Goal: Use online tool/utility: Utilize a website feature to perform a specific function

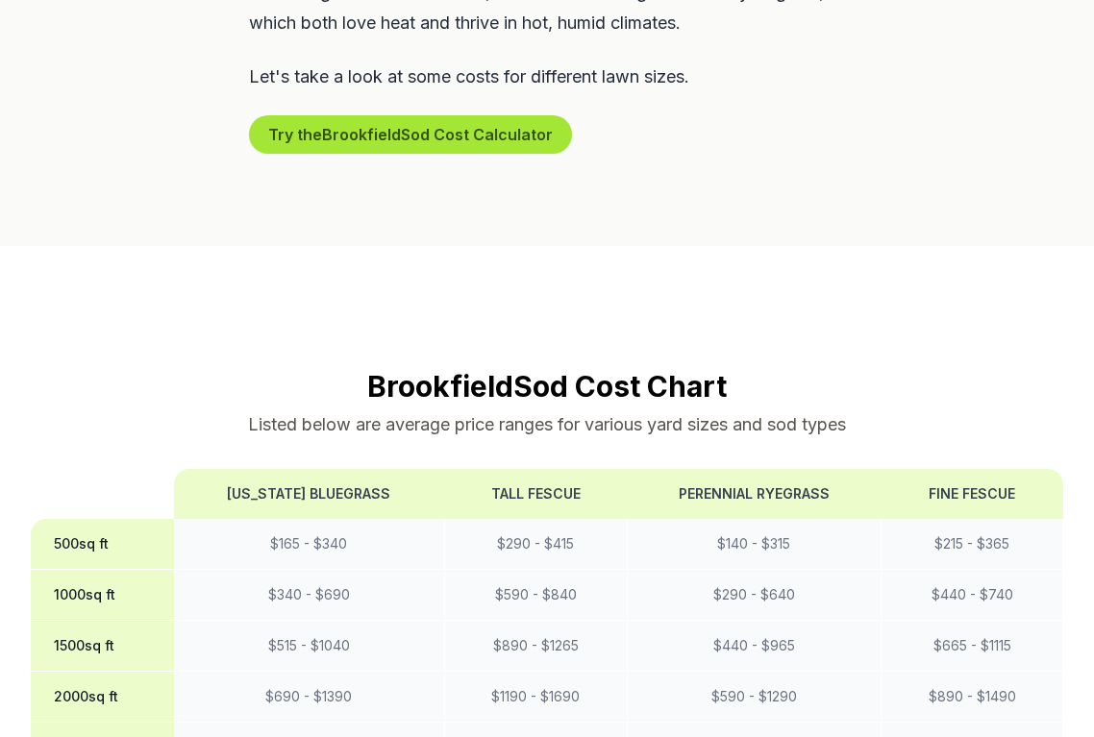
scroll to position [1301, 0]
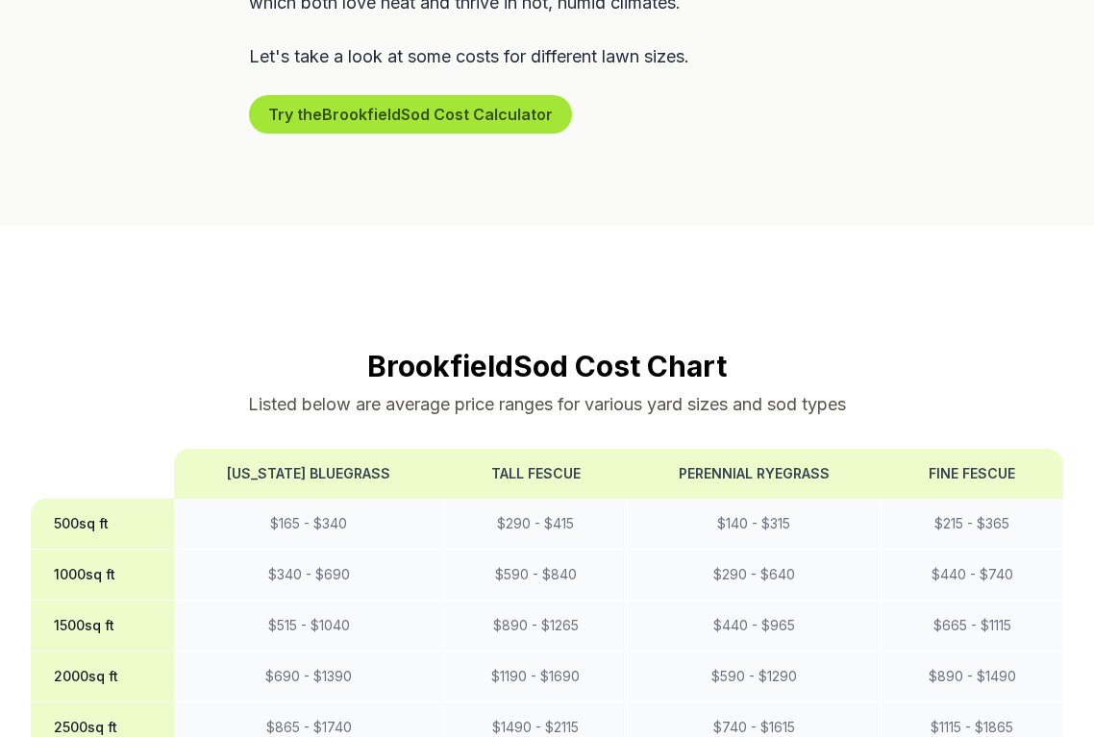
click at [418, 95] on button "Try the Brookfield Sod Cost Calculator" at bounding box center [410, 114] width 323 height 38
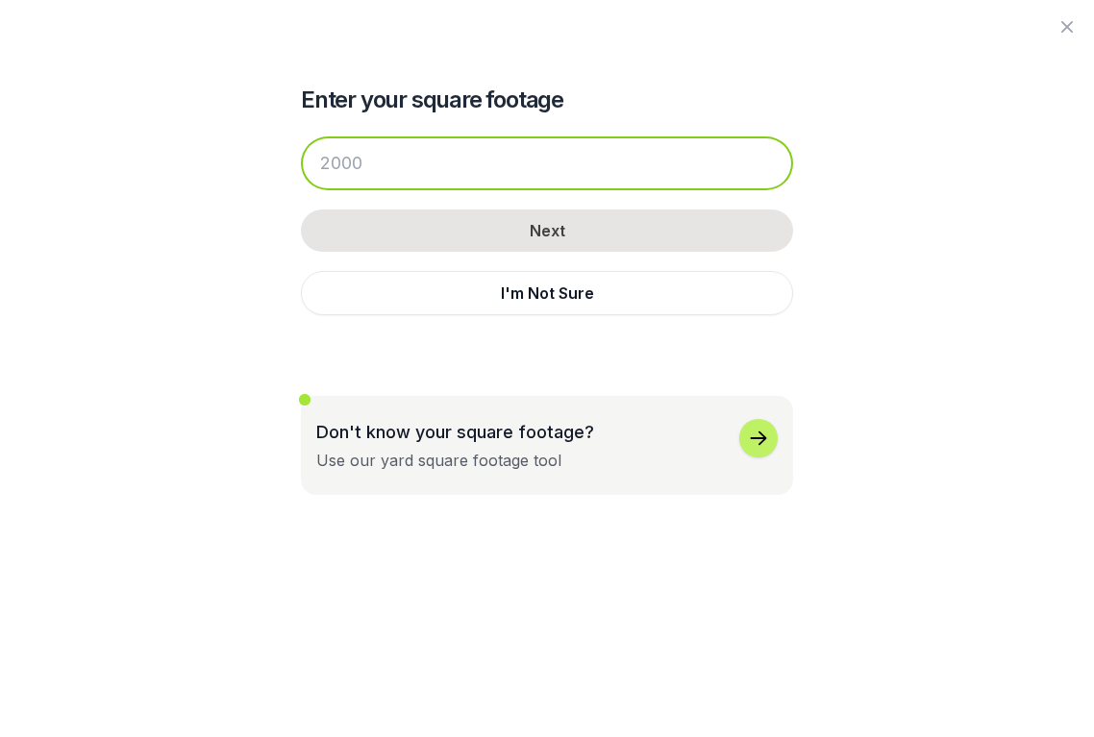
click at [396, 173] on input "number" at bounding box center [547, 164] width 492 height 54
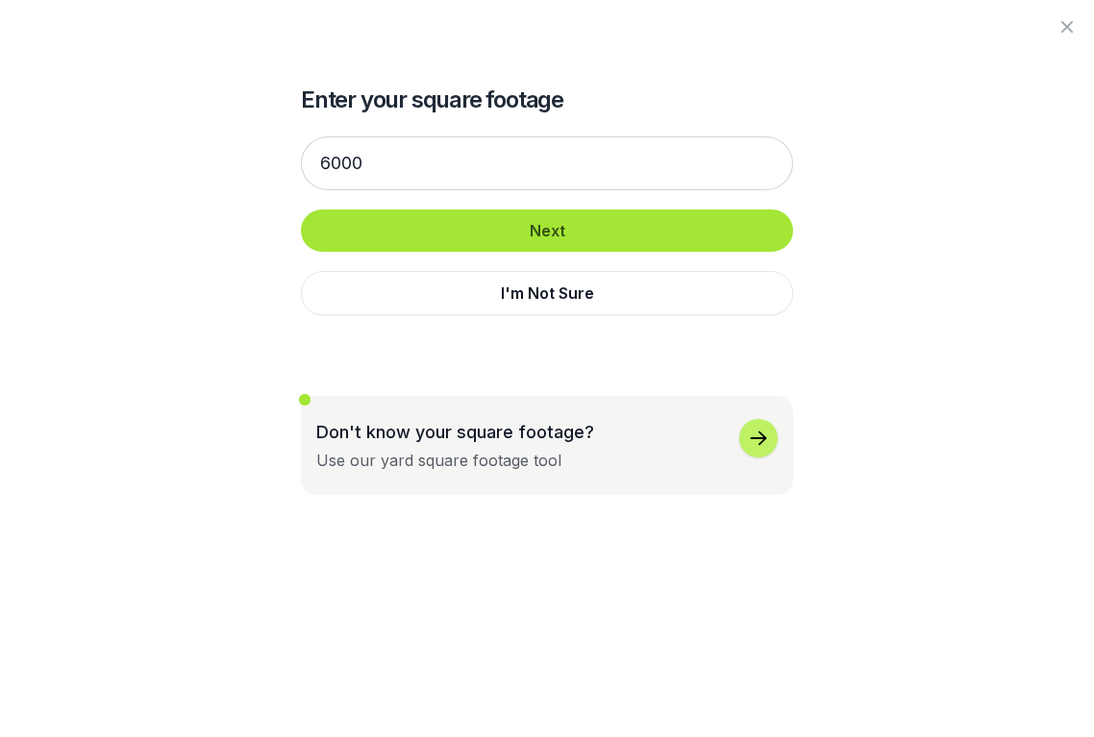
click at [395, 228] on button "Next" at bounding box center [547, 231] width 492 height 42
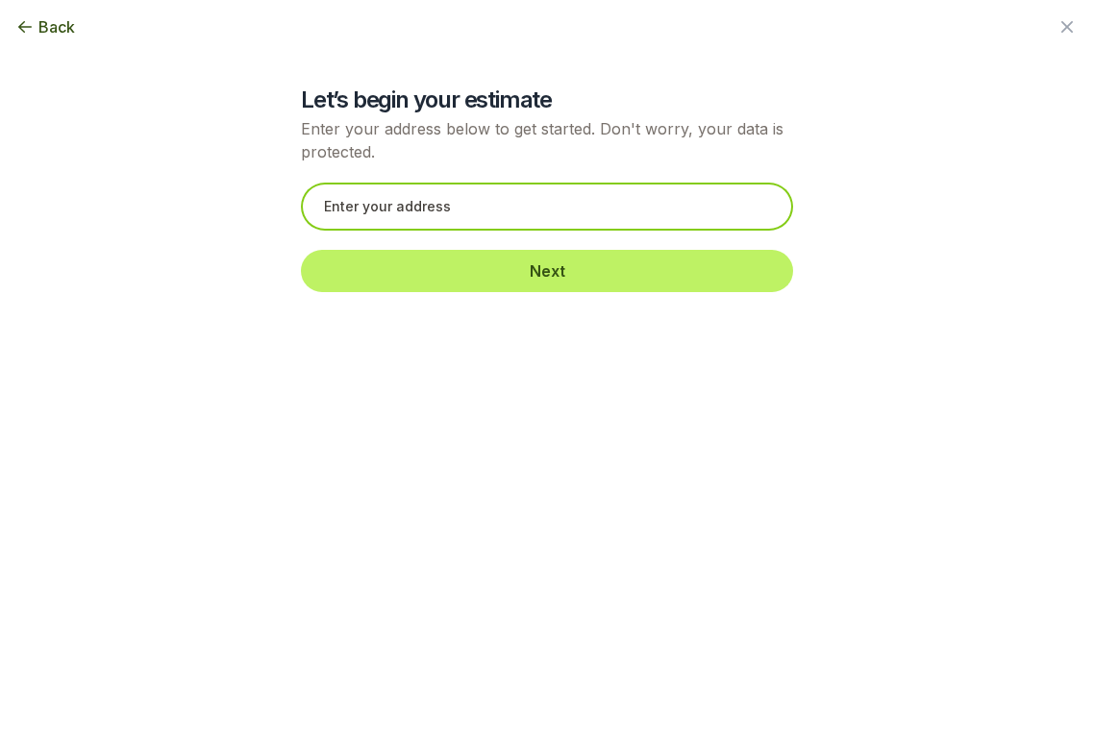
click at [395, 205] on input "text" at bounding box center [547, 207] width 492 height 48
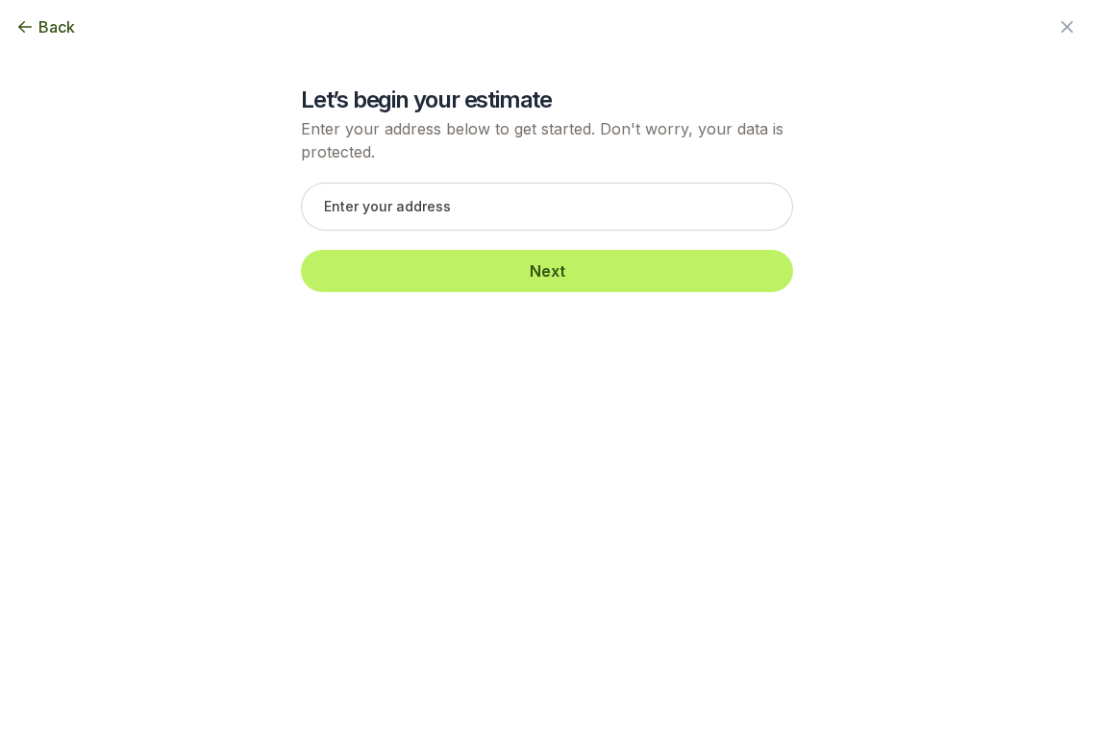
click at [57, 32] on span "Back" at bounding box center [56, 26] width 37 height 23
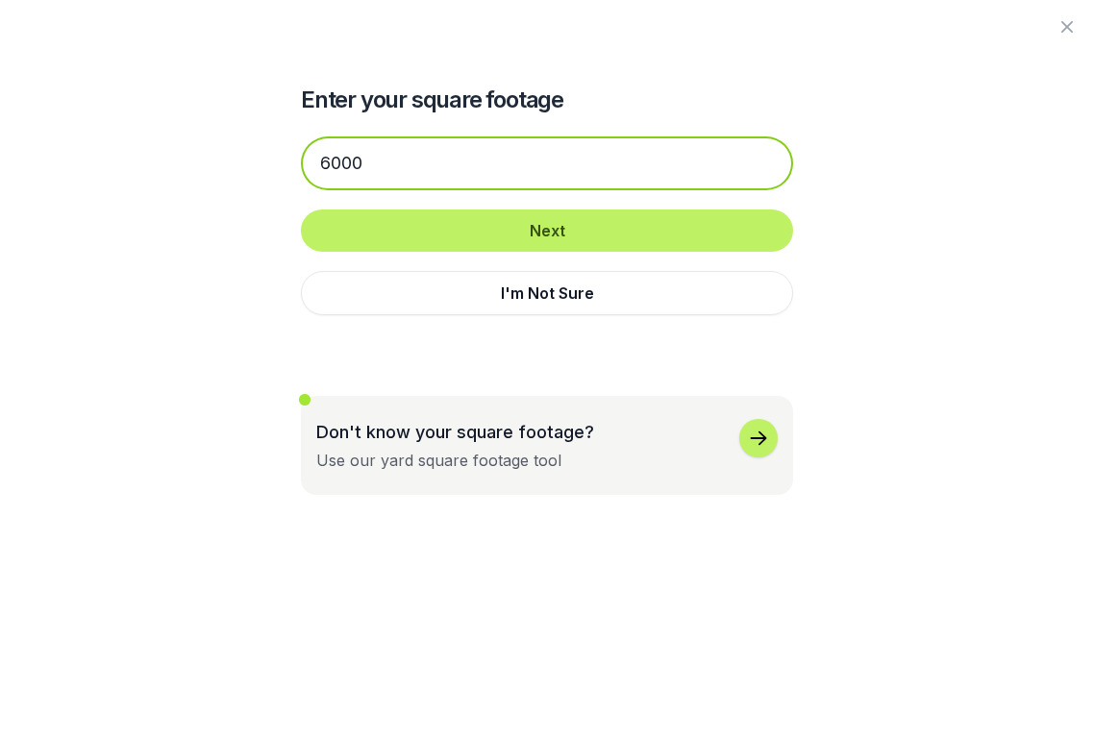
drag, startPoint x: 372, startPoint y: 162, endPoint x: 316, endPoint y: 162, distance: 55.8
click at [316, 162] on input "6000" at bounding box center [547, 164] width 492 height 54
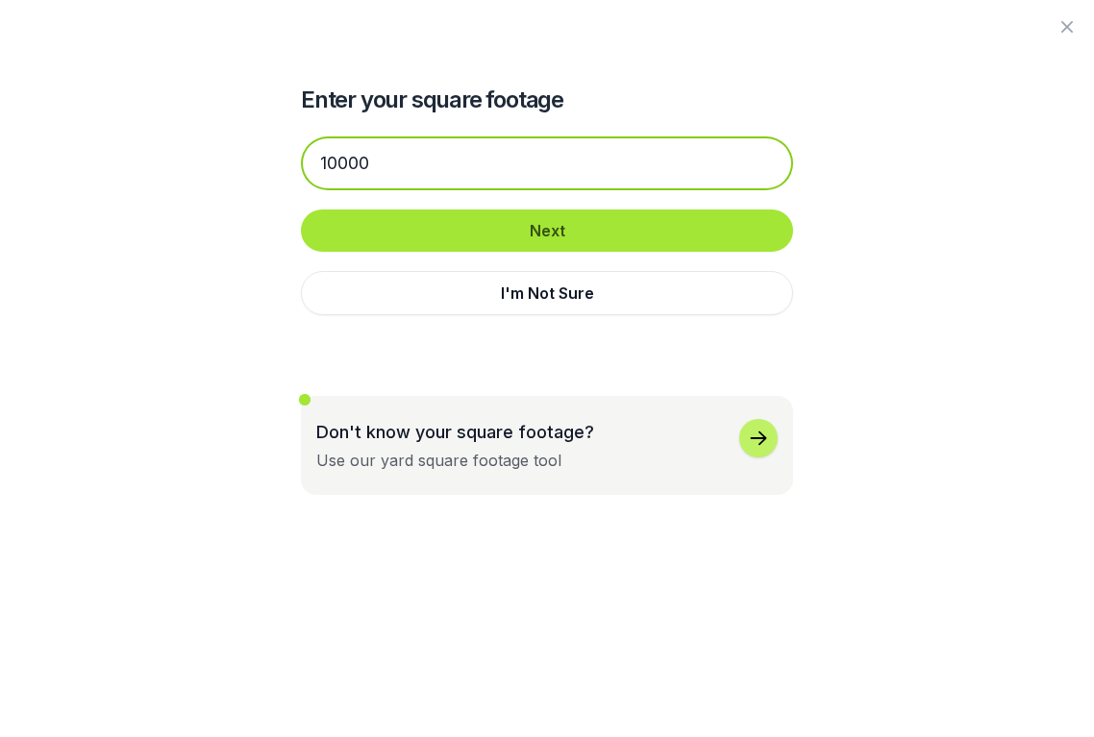
type input "10000"
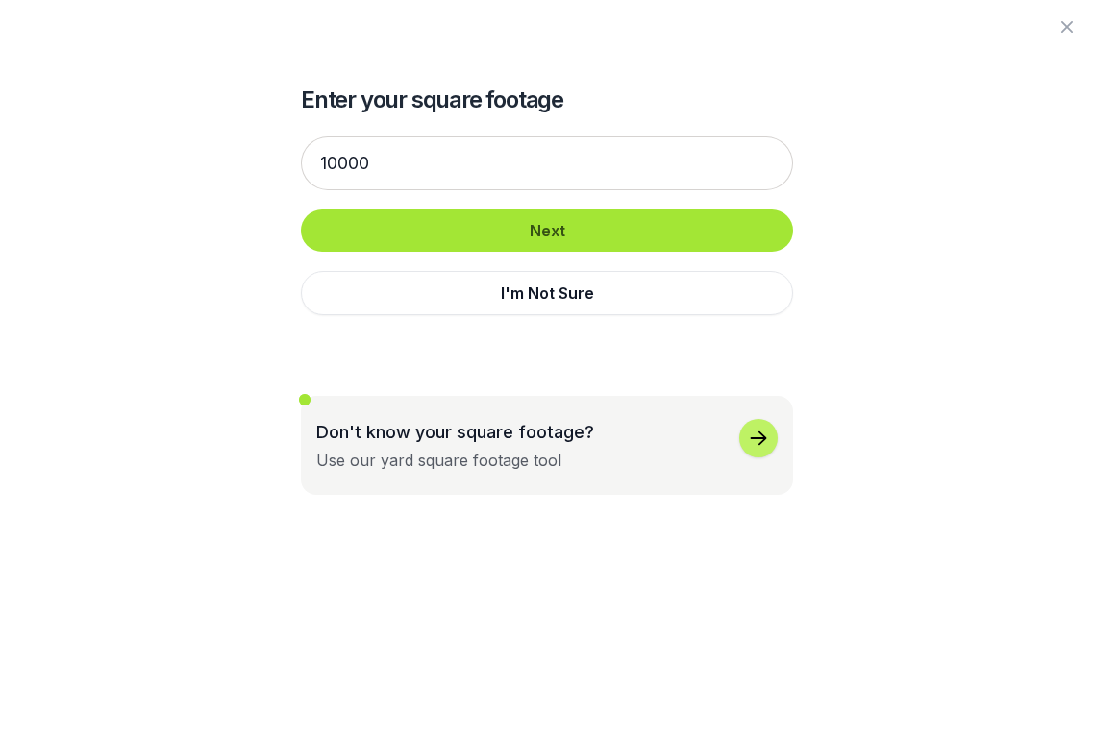
click at [410, 241] on button "Next" at bounding box center [547, 231] width 492 height 42
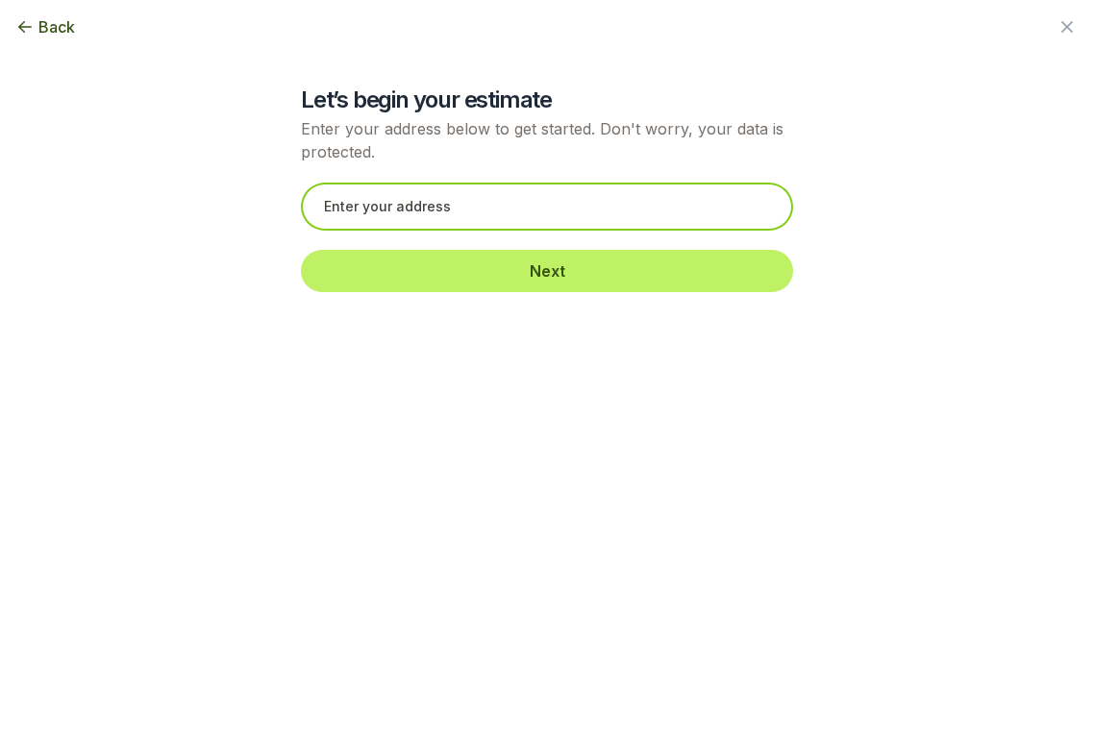
click at [430, 207] on input "text" at bounding box center [547, 207] width 492 height 48
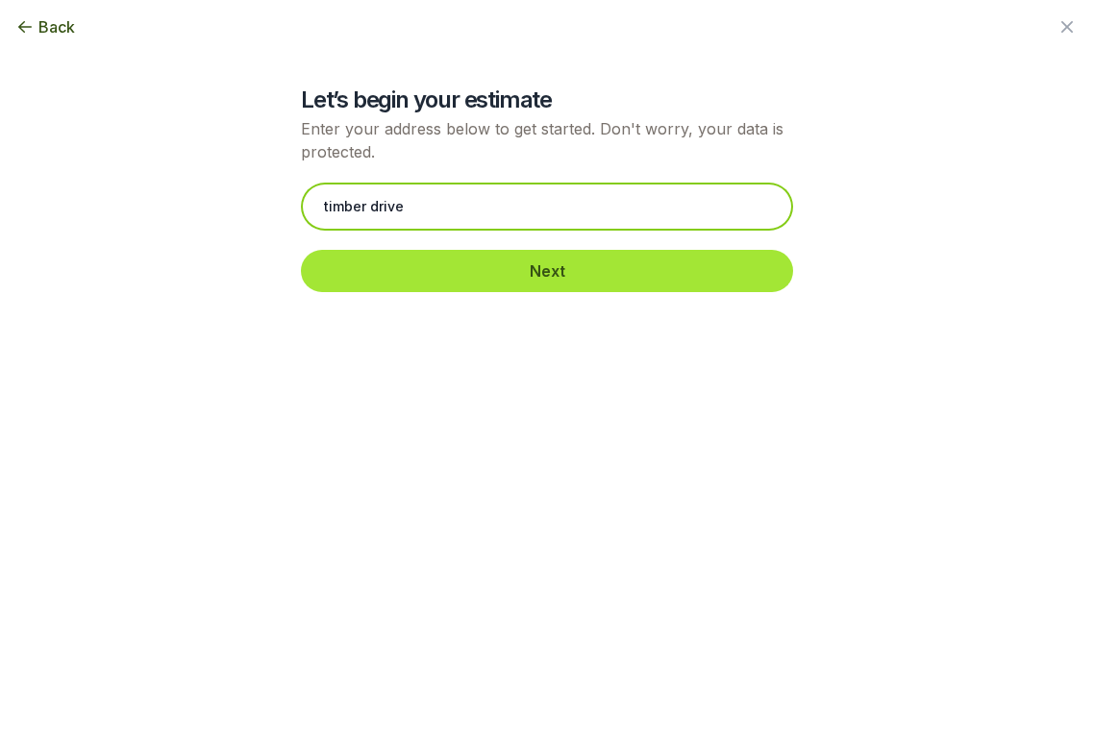
type input "timber drive"
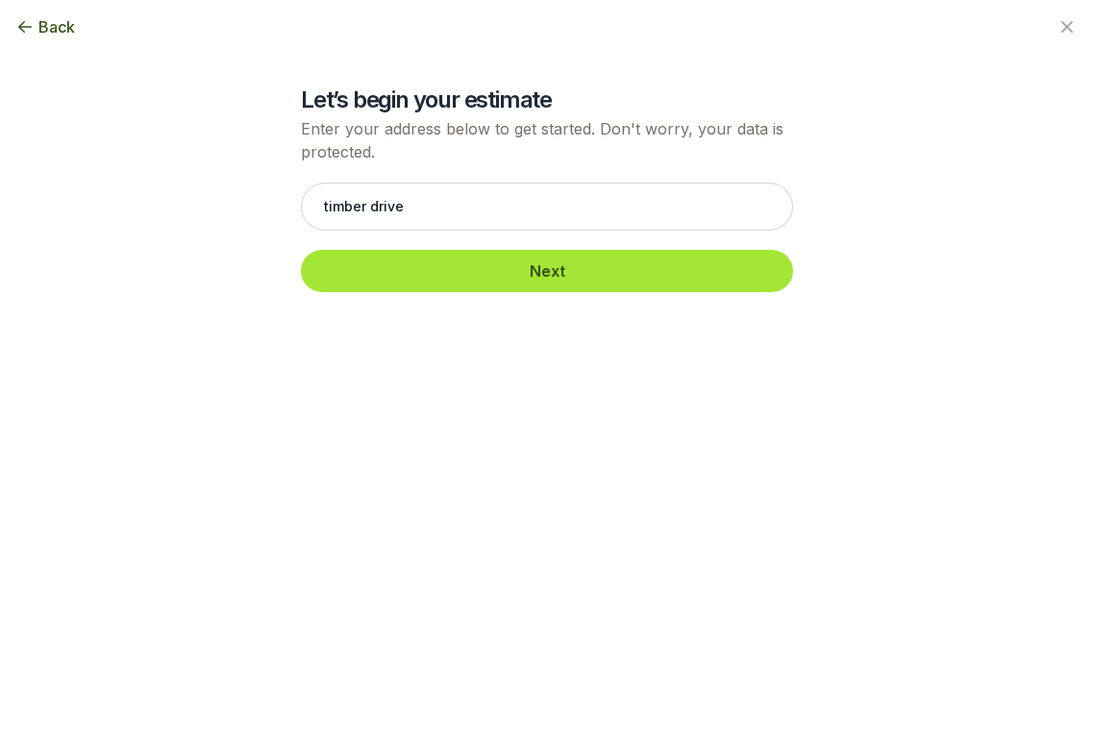
click at [448, 283] on button "Next" at bounding box center [547, 271] width 492 height 42
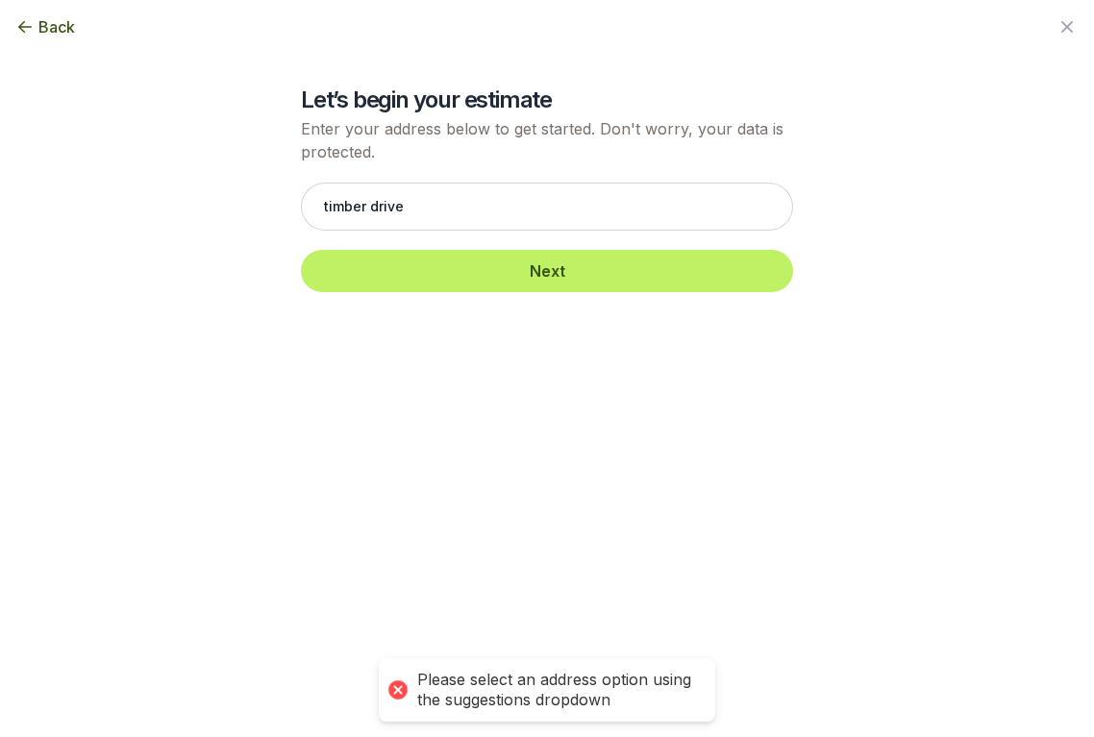
click at [40, 36] on span "Back" at bounding box center [56, 26] width 37 height 23
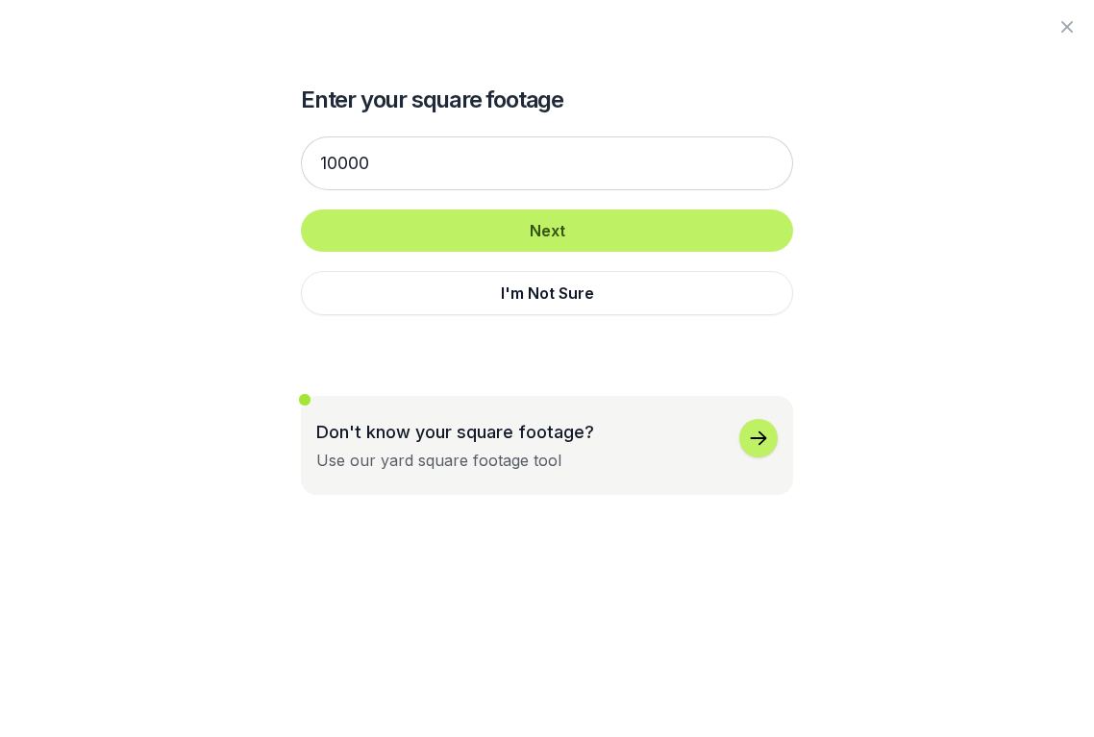
click at [1070, 26] on icon "button" at bounding box center [1067, 26] width 23 height 23
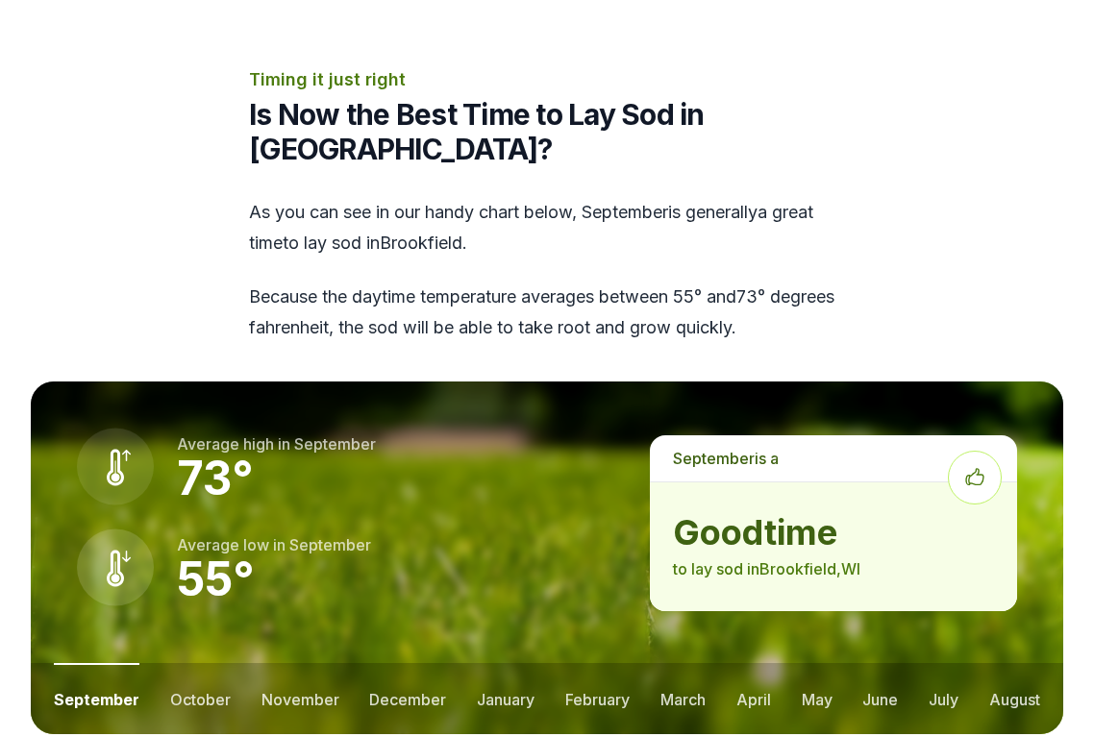
scroll to position [2317, 0]
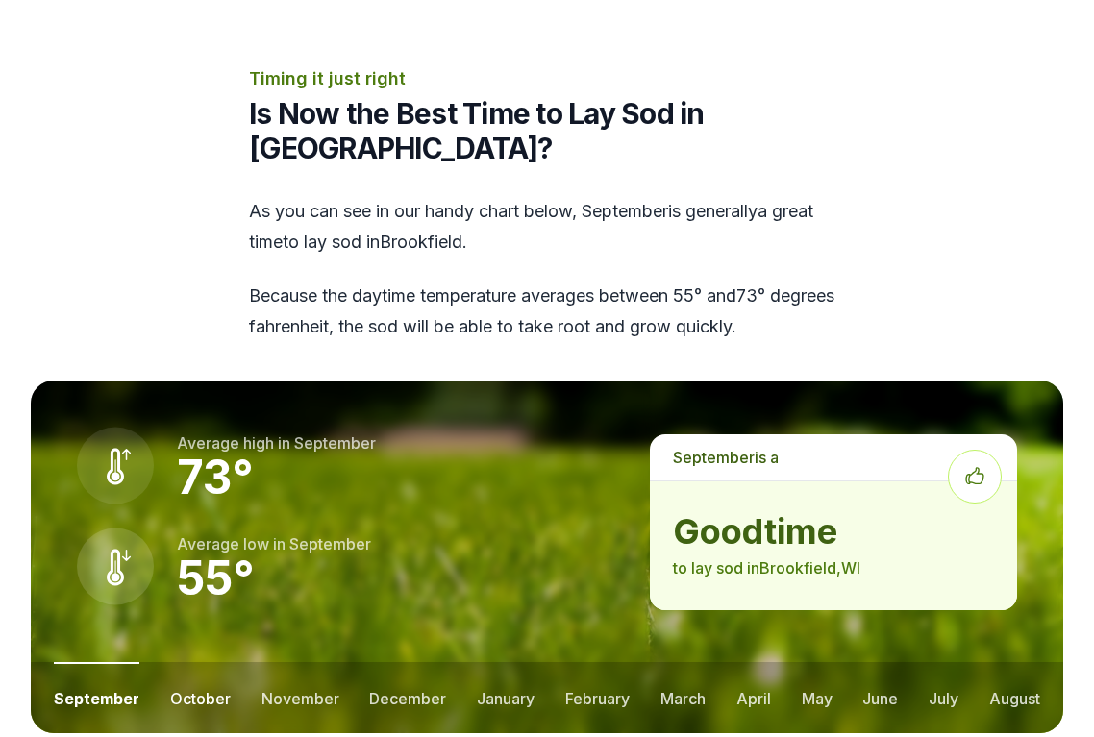
click at [208, 662] on button "october" at bounding box center [200, 697] width 61 height 71
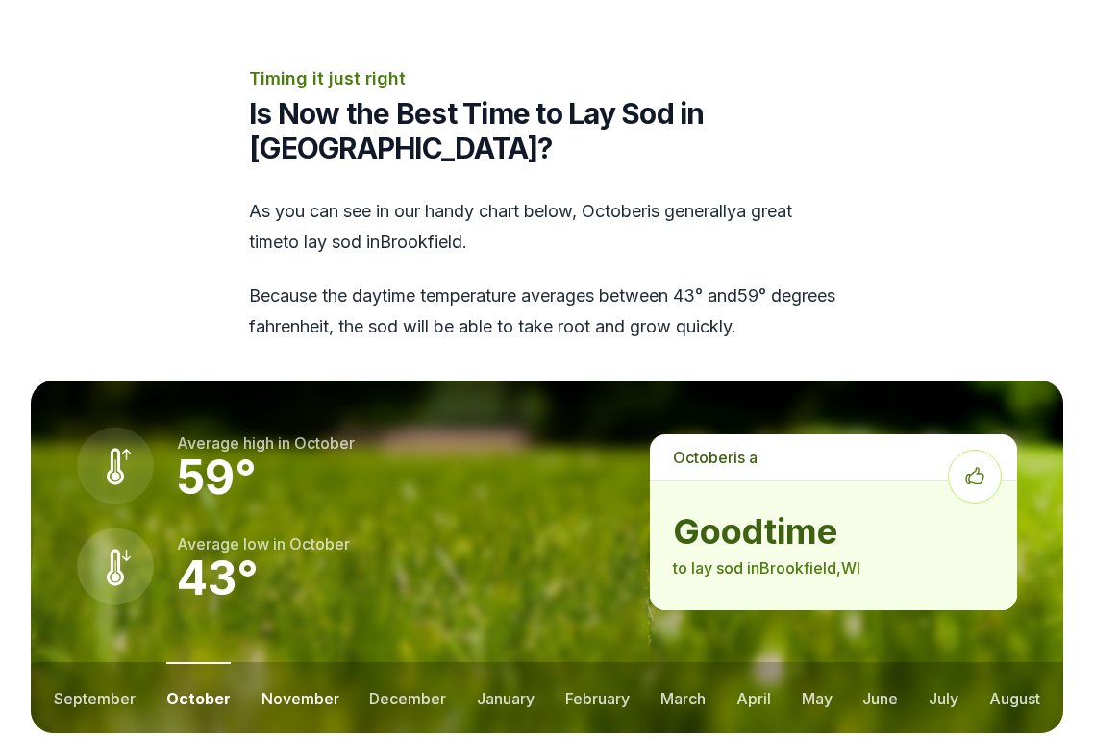
click at [288, 662] on button "november" at bounding box center [301, 697] width 78 height 71
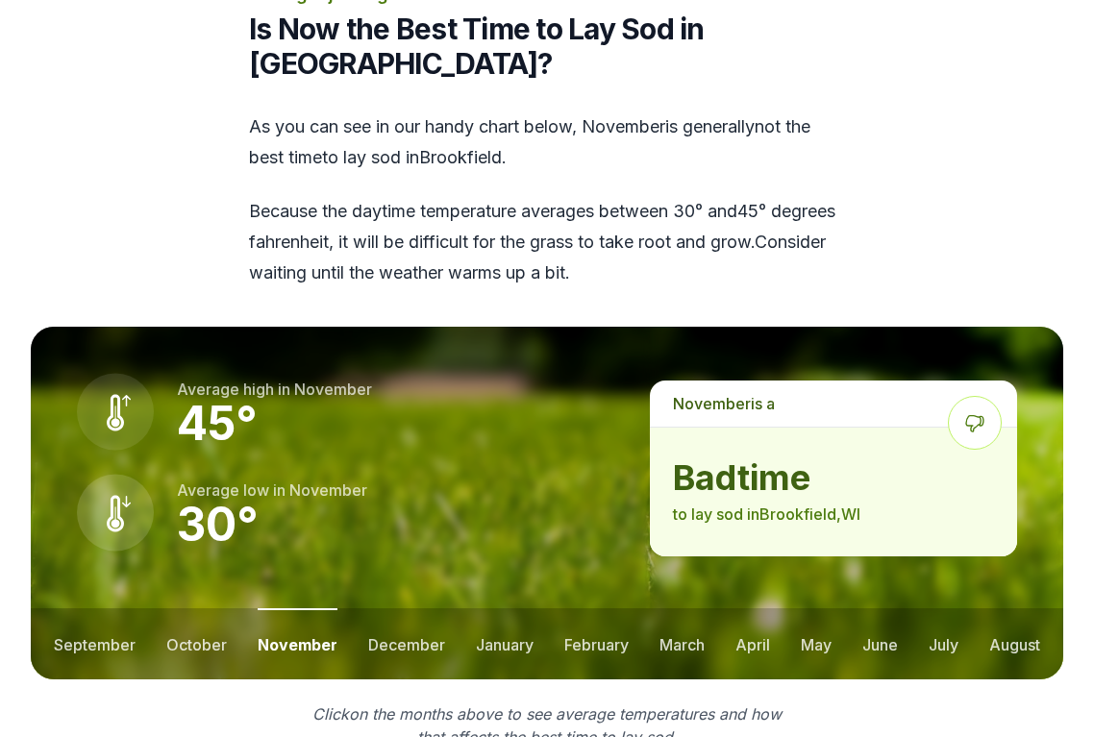
scroll to position [2405, 0]
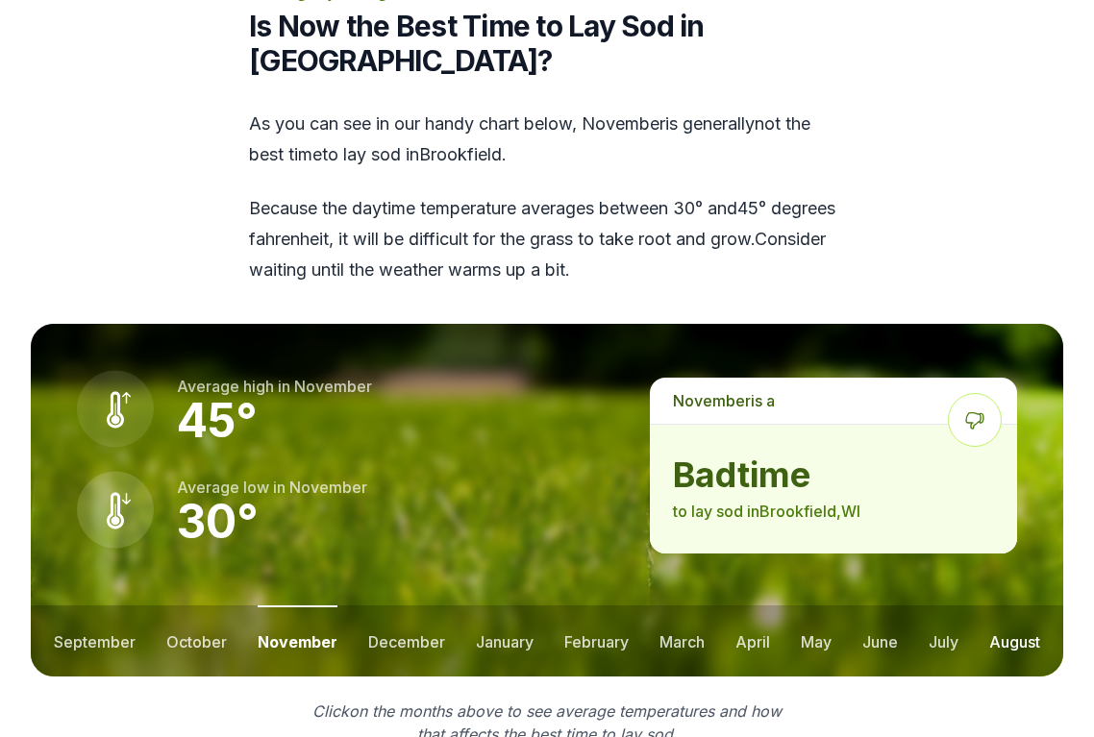
click at [1015, 606] on button "august" at bounding box center [1014, 641] width 51 height 71
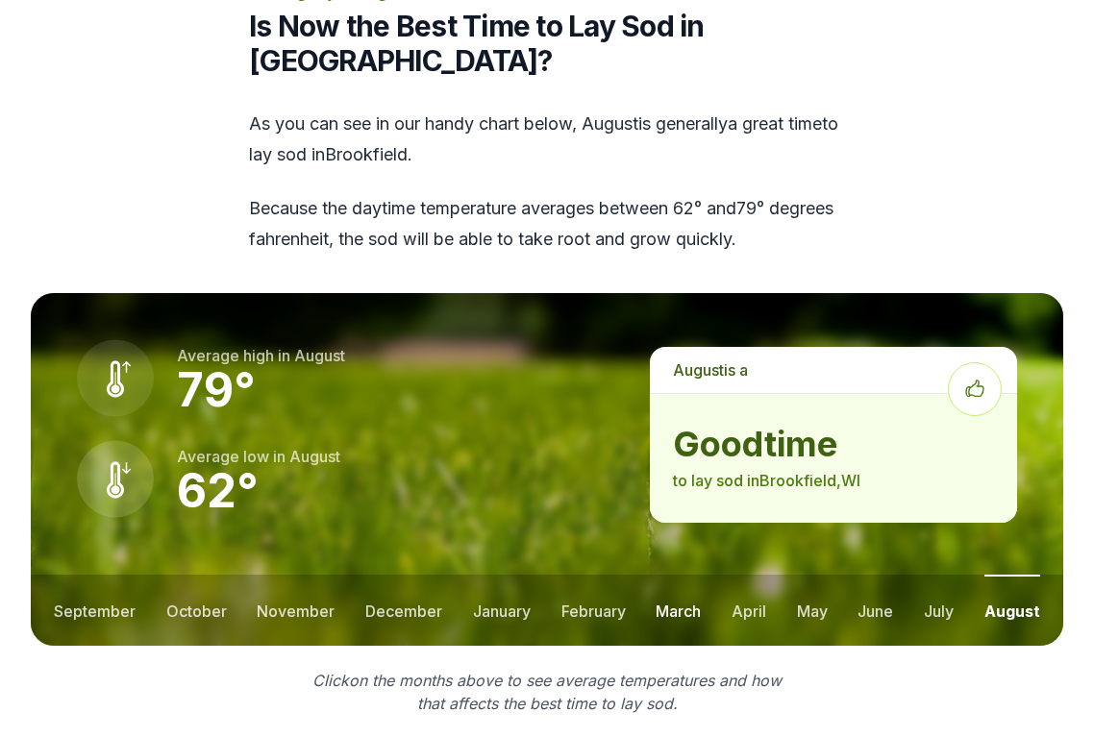
click at [685, 575] on button "march" at bounding box center [678, 610] width 45 height 71
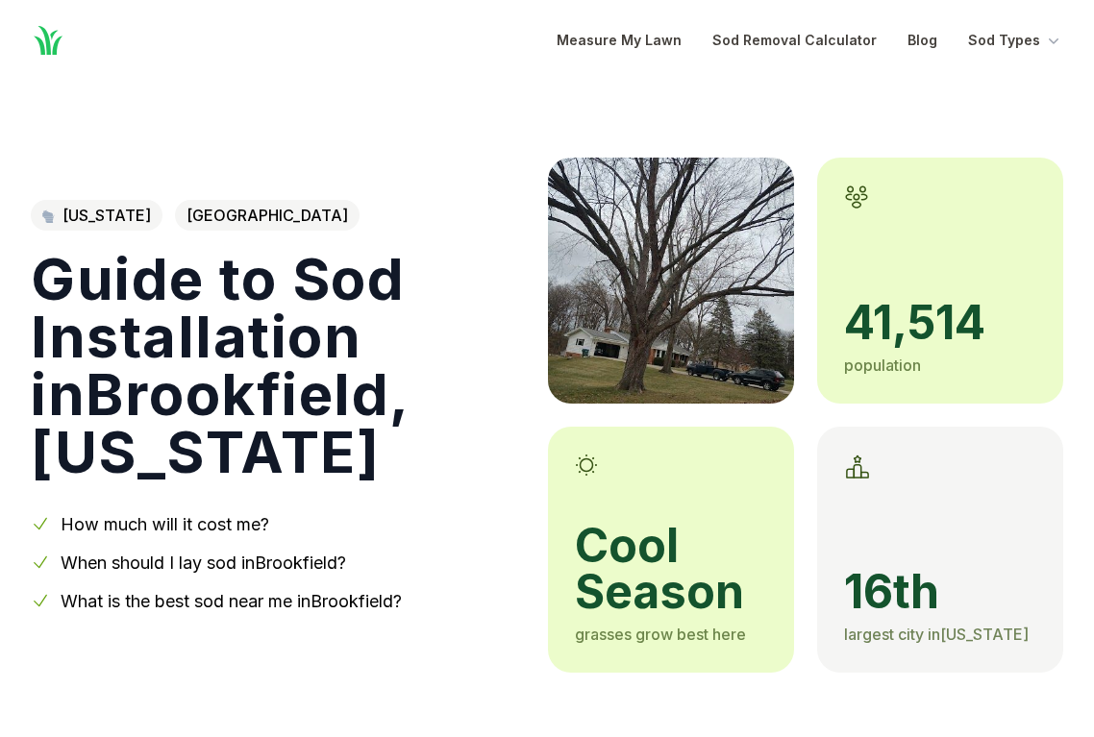
scroll to position [2405, 0]
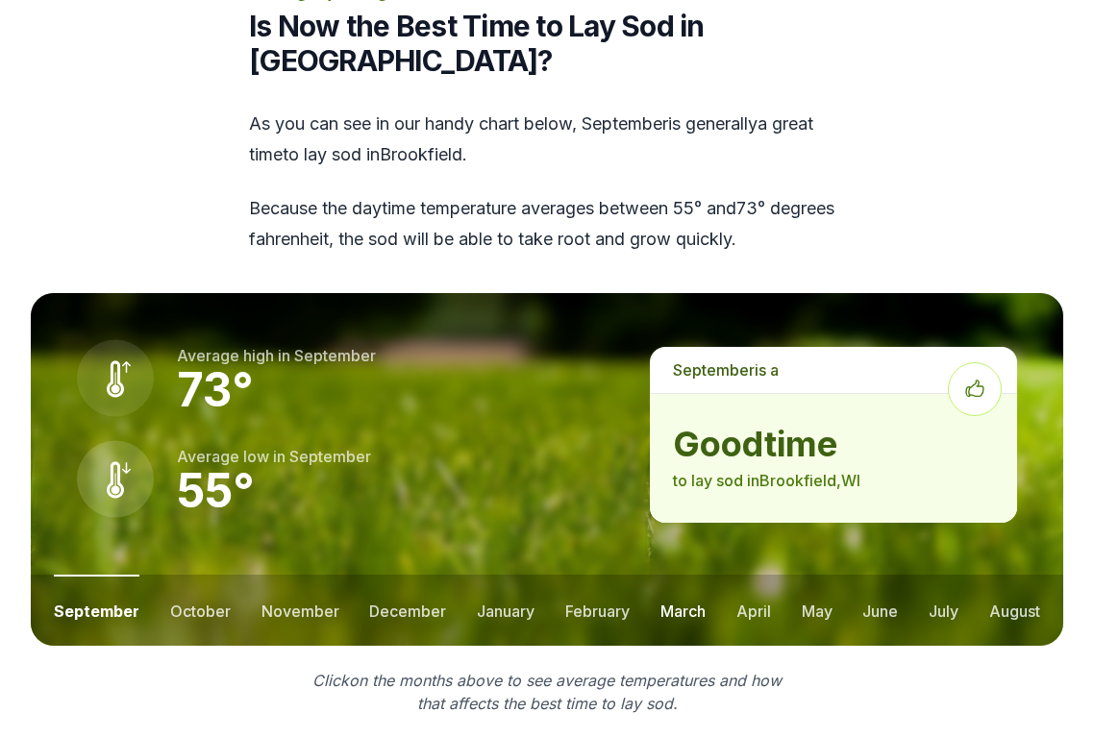
click at [677, 575] on button "march" at bounding box center [683, 610] width 45 height 71
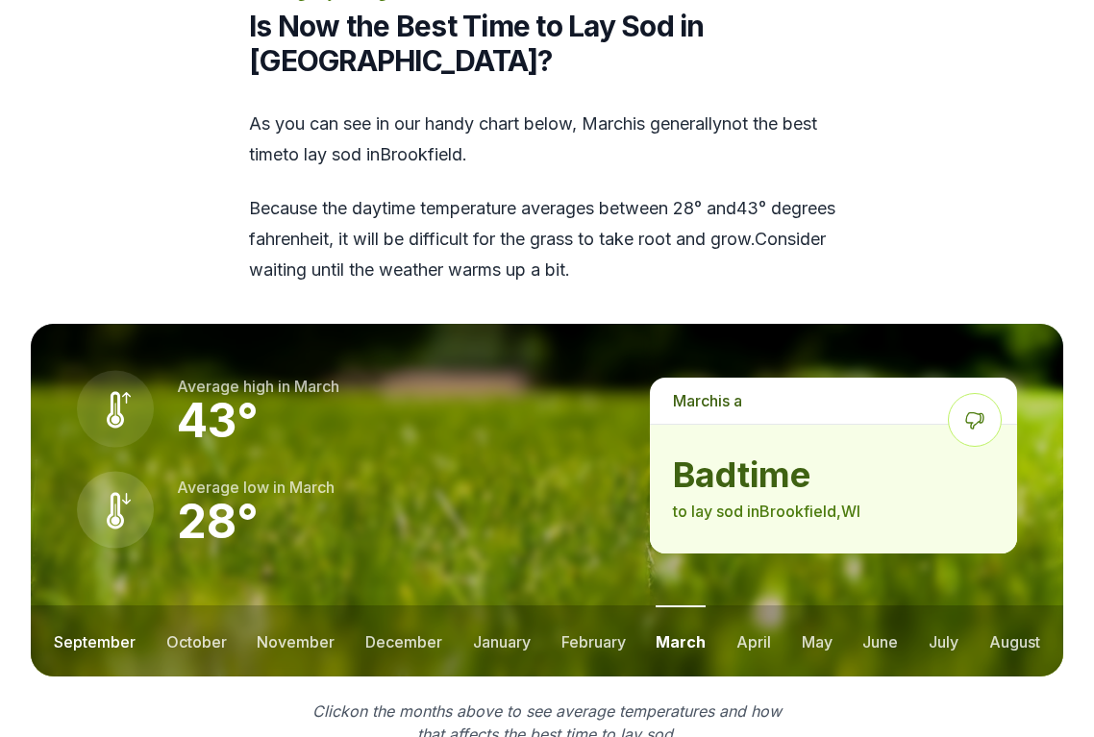
click at [113, 606] on button "september" at bounding box center [95, 641] width 82 height 71
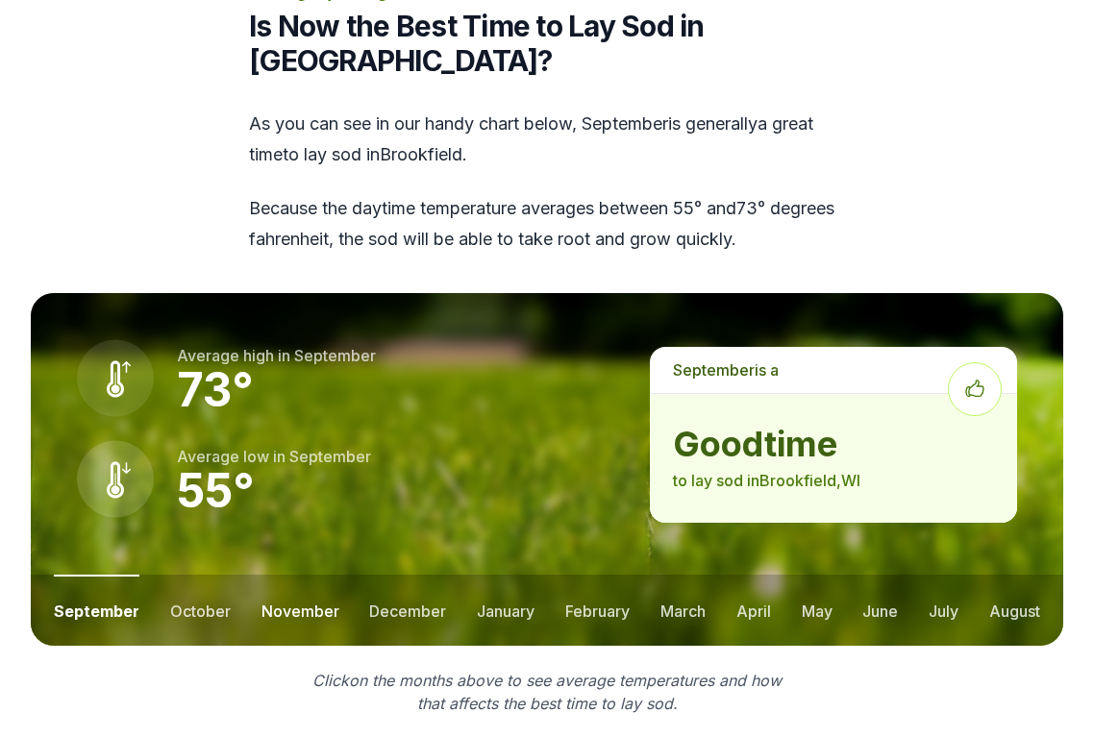
click at [310, 575] on button "november" at bounding box center [301, 610] width 78 height 71
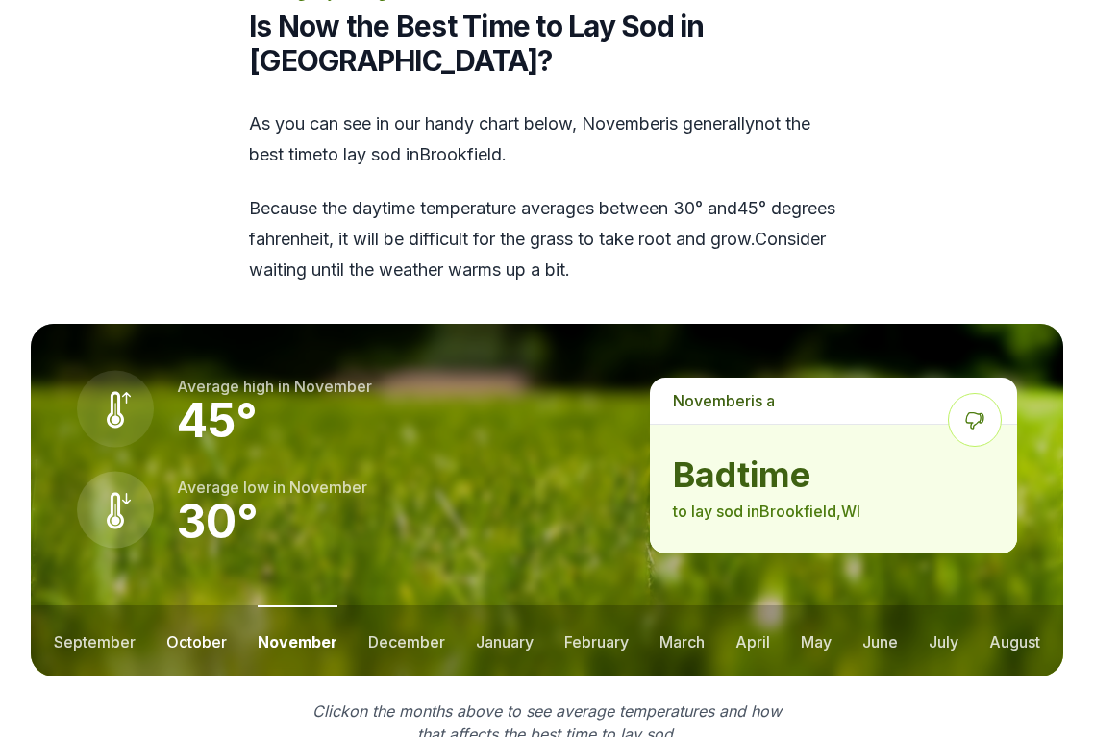
click at [212, 606] on button "october" at bounding box center [196, 641] width 61 height 71
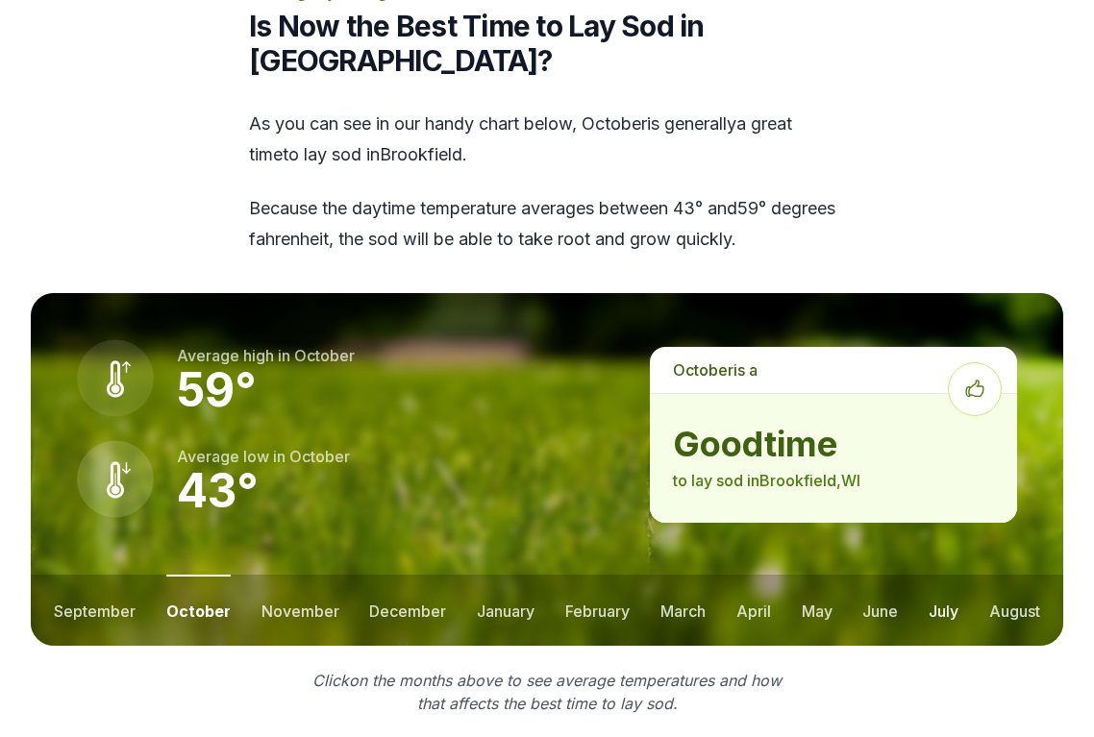
click at [945, 575] on button "july" at bounding box center [944, 610] width 30 height 71
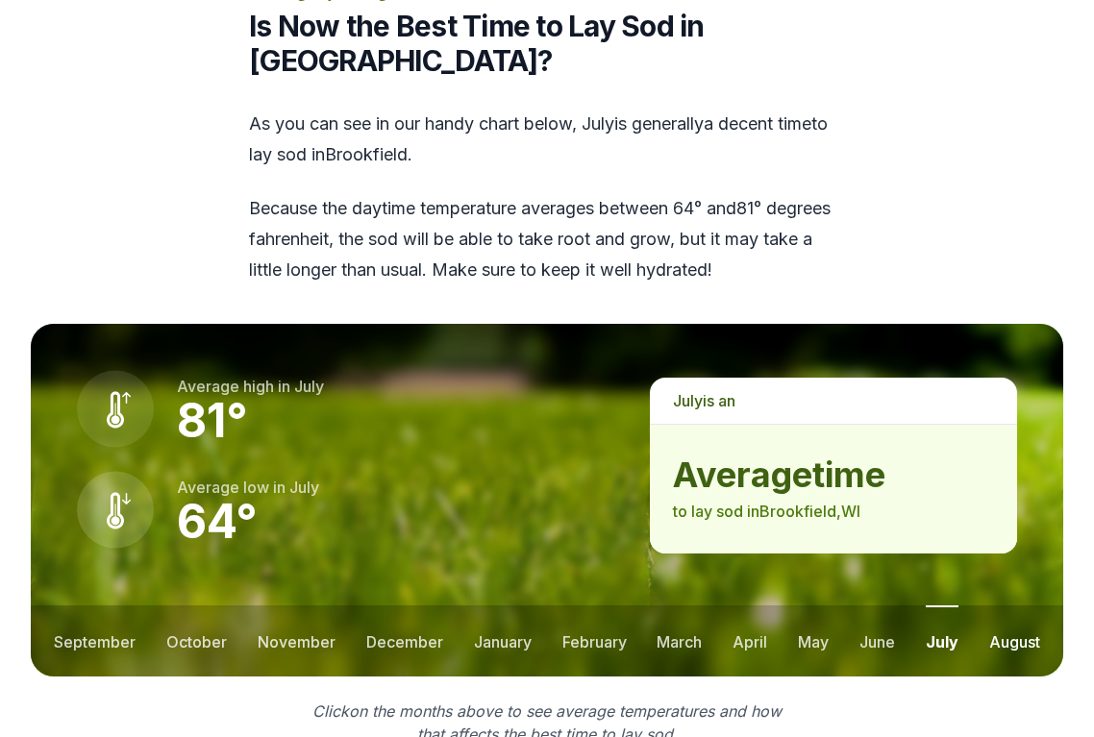
click at [1021, 606] on button "august" at bounding box center [1014, 641] width 51 height 71
